Goal: Transaction & Acquisition: Purchase product/service

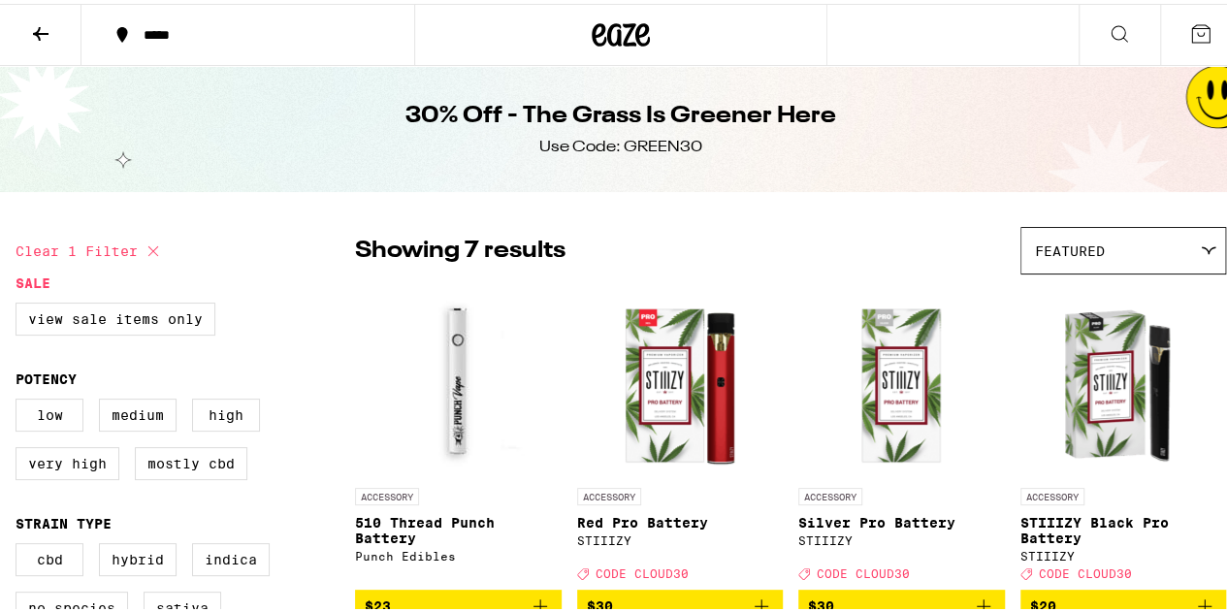
click at [621, 40] on icon at bounding box center [621, 30] width 29 height 23
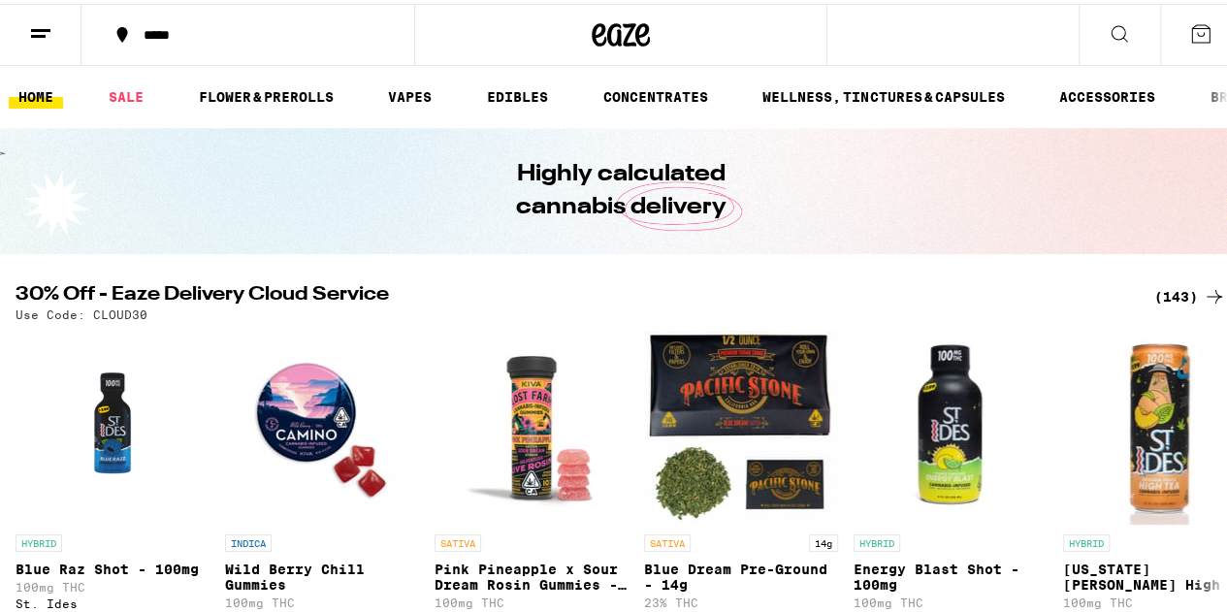
click at [39, 32] on line at bounding box center [38, 32] width 15 height 0
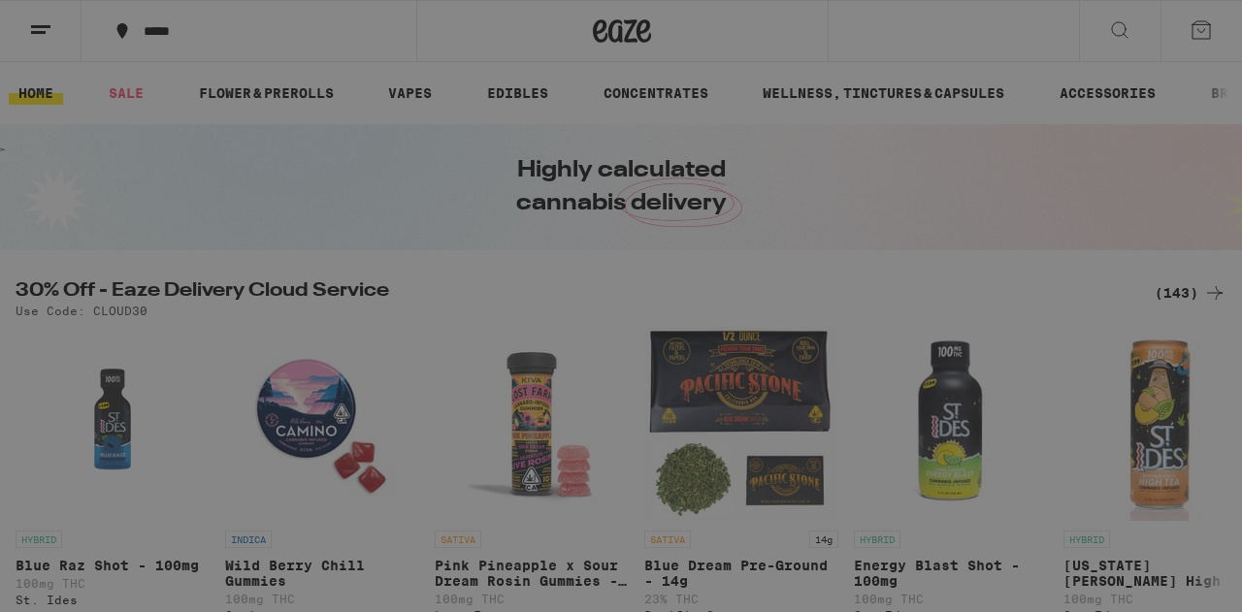
click at [150, 463] on div "Brands" at bounding box center [141, 469] width 85 height 23
